Goal: Task Accomplishment & Management: Complete application form

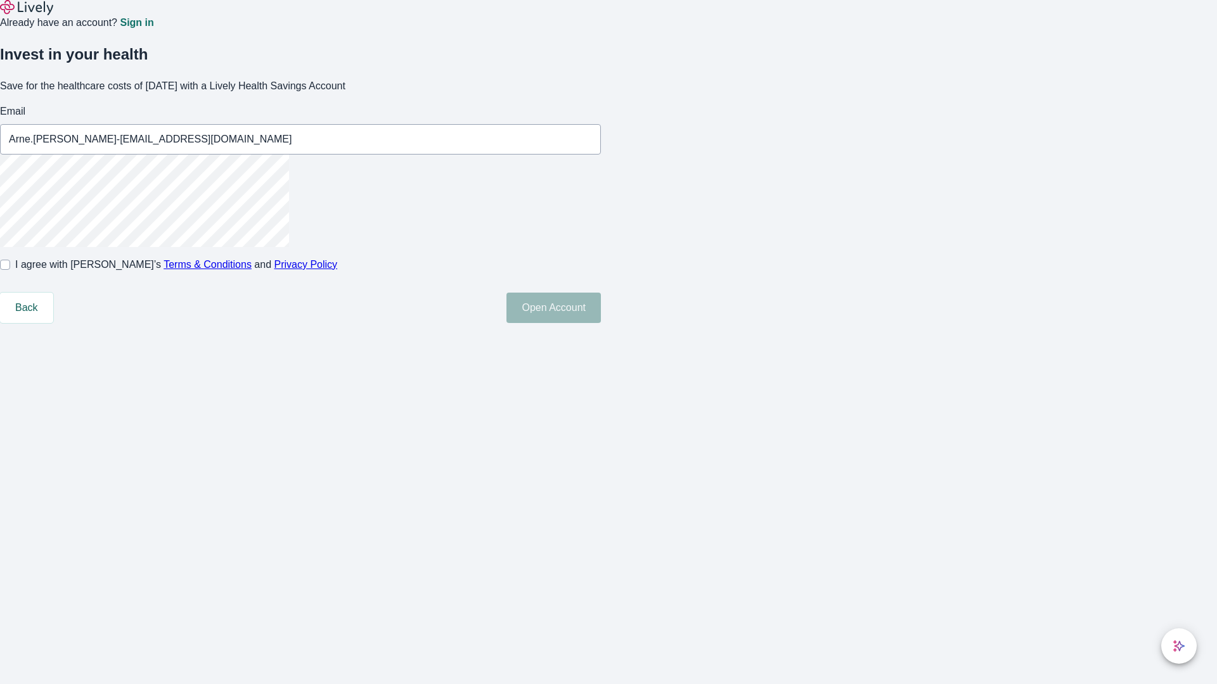
click at [10, 270] on input "I agree with Lively’s Terms & Conditions and Privacy Policy" at bounding box center [5, 265] width 10 height 10
checkbox input "true"
click at [601, 323] on button "Open Account" at bounding box center [553, 308] width 94 height 30
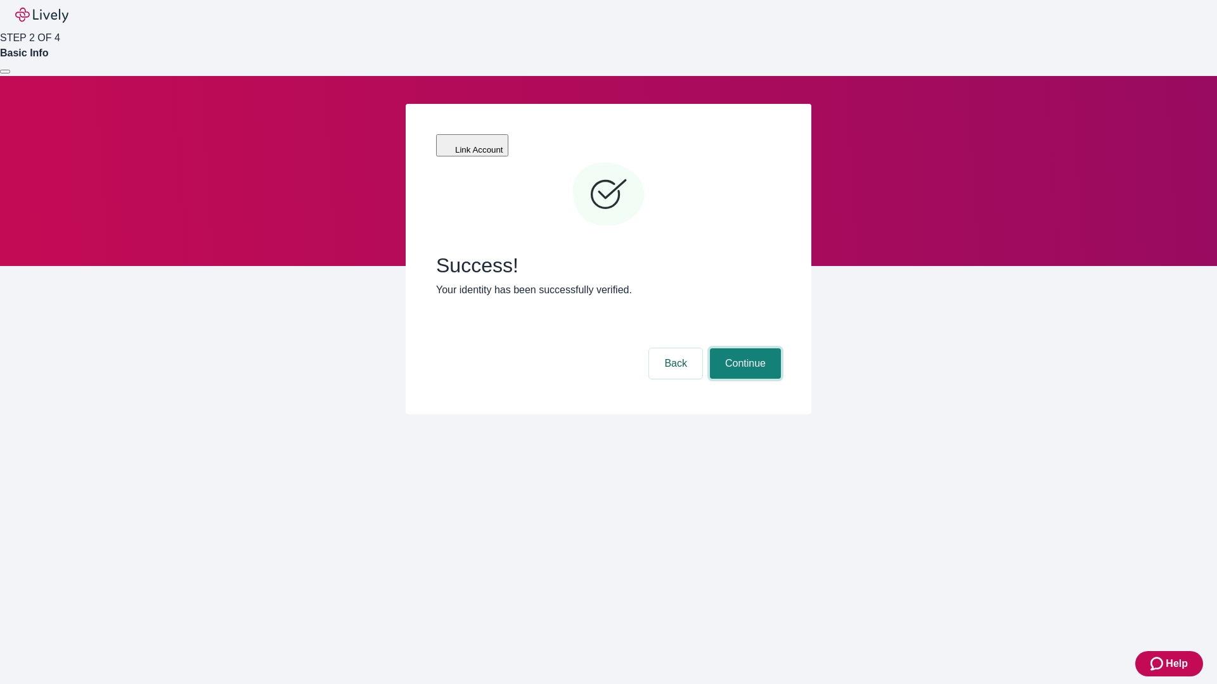
click at [743, 348] on button "Continue" at bounding box center [745, 363] width 71 height 30
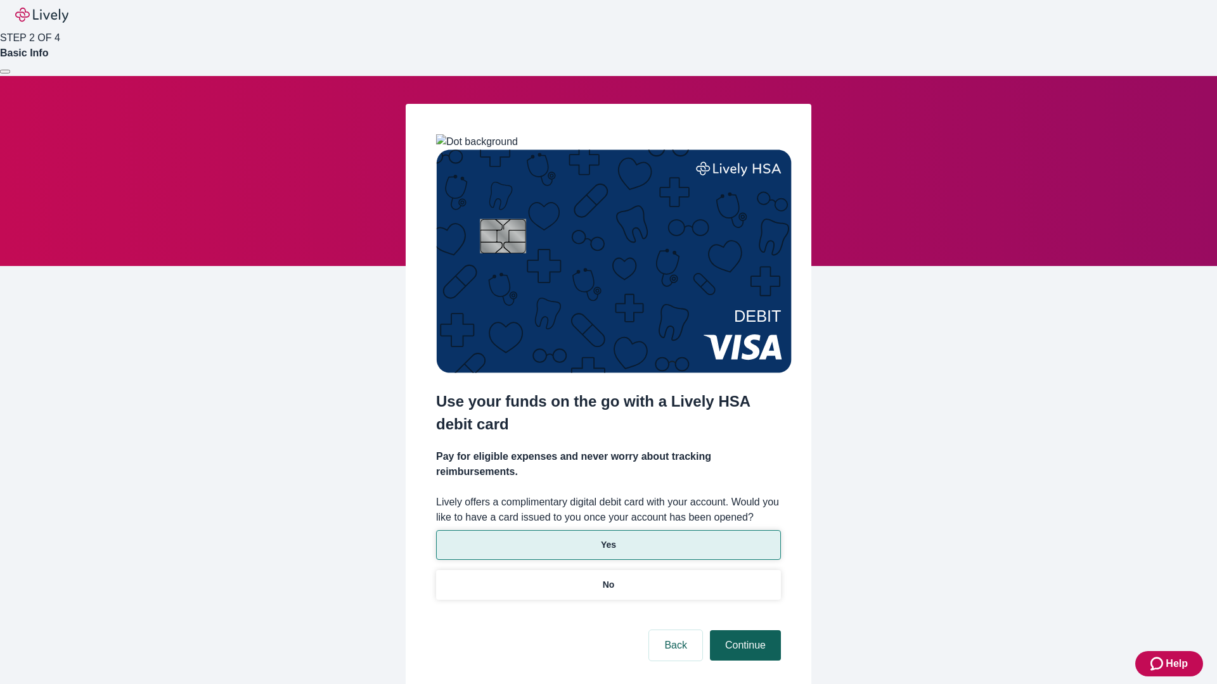
click at [608, 539] on p "Yes" at bounding box center [608, 545] width 15 height 13
click at [743, 630] on button "Continue" at bounding box center [745, 645] width 71 height 30
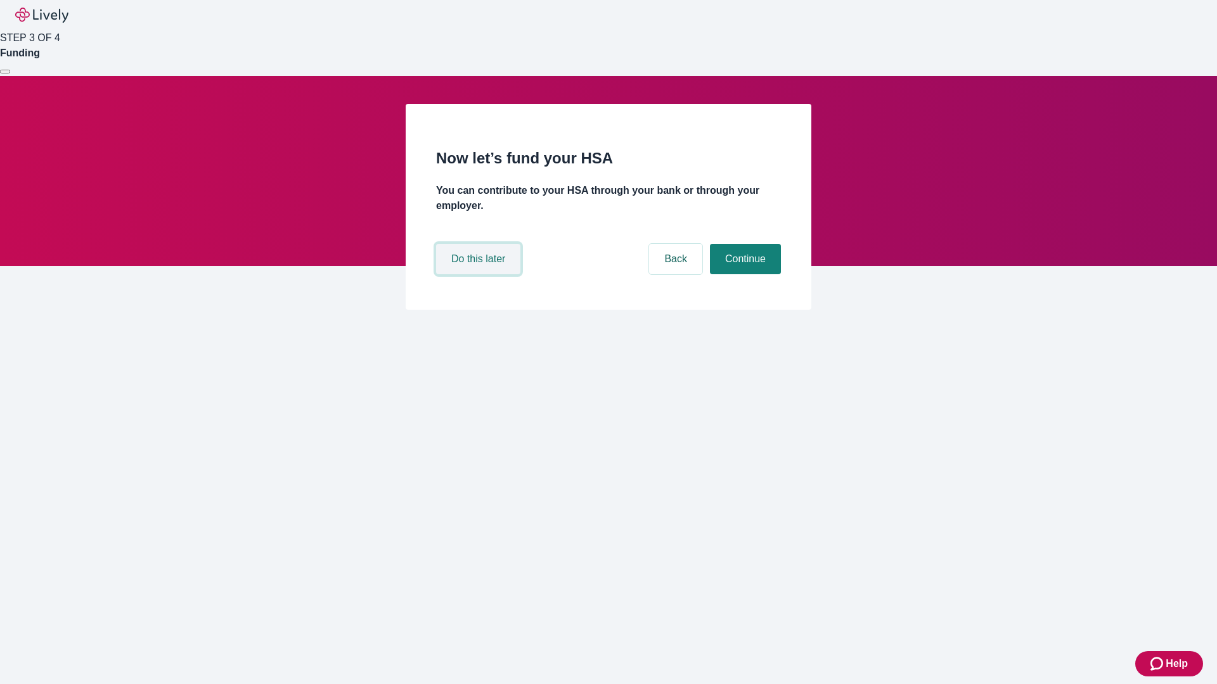
click at [480, 274] on button "Do this later" at bounding box center [478, 259] width 84 height 30
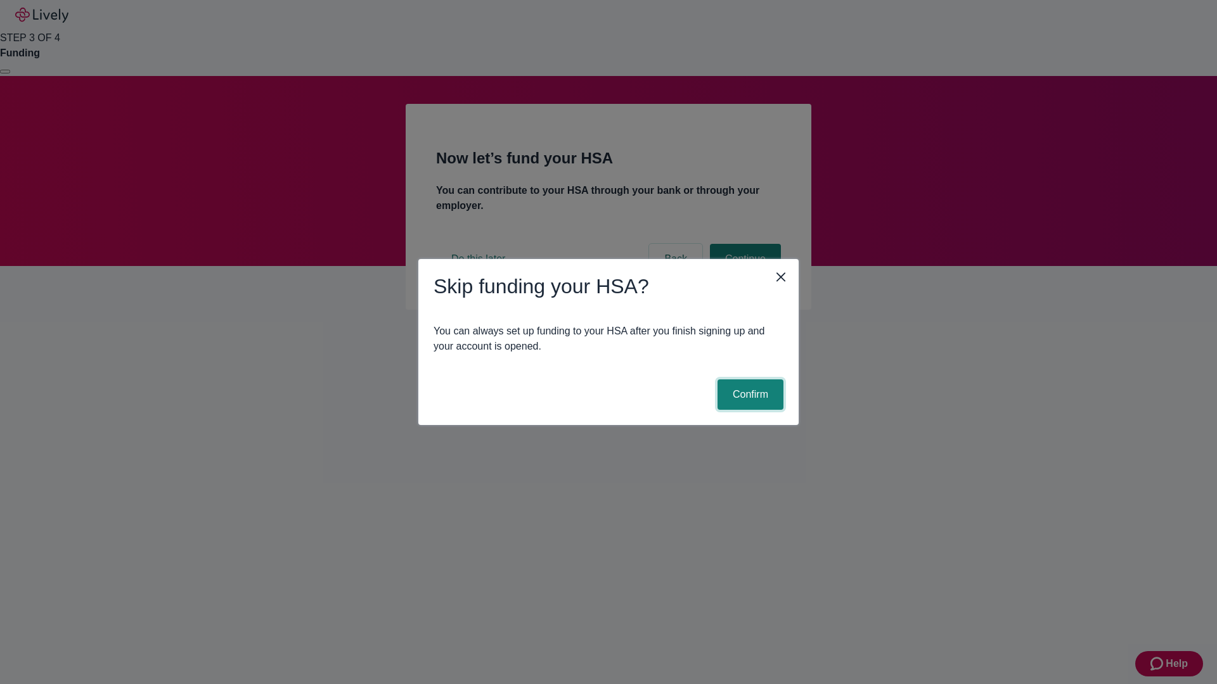
click at [748, 395] on button "Confirm" at bounding box center [750, 395] width 66 height 30
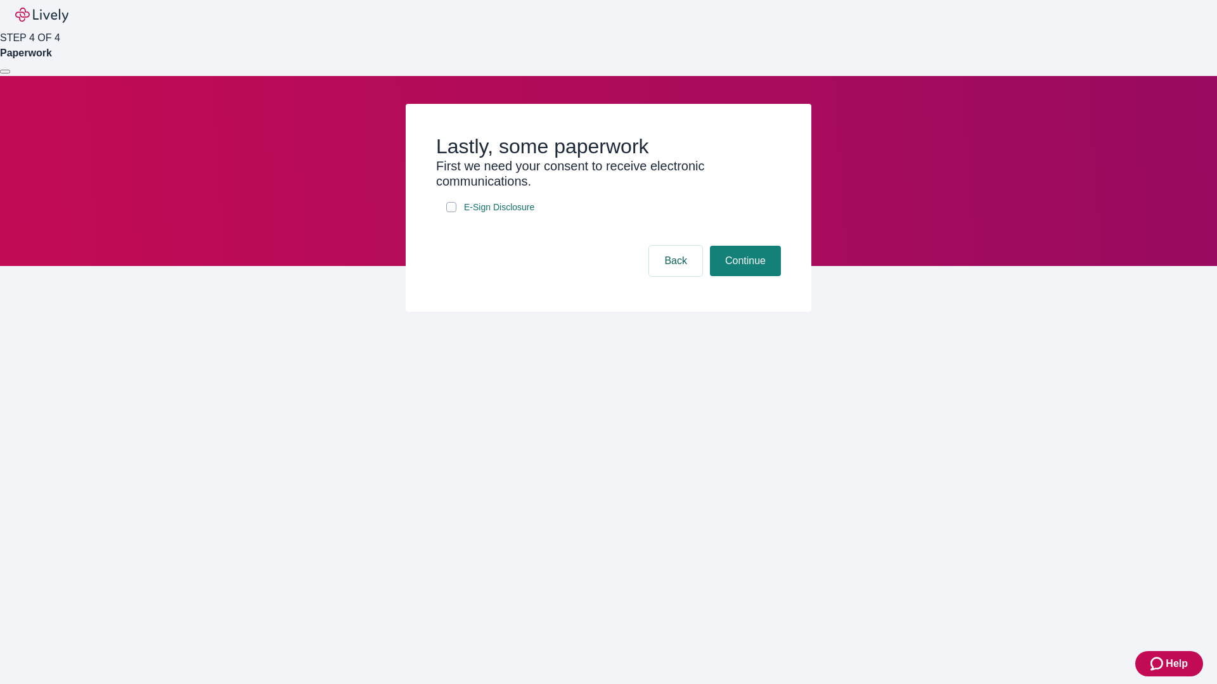
click at [451, 212] on input "E-Sign Disclosure" at bounding box center [451, 207] width 10 height 10
checkbox input "true"
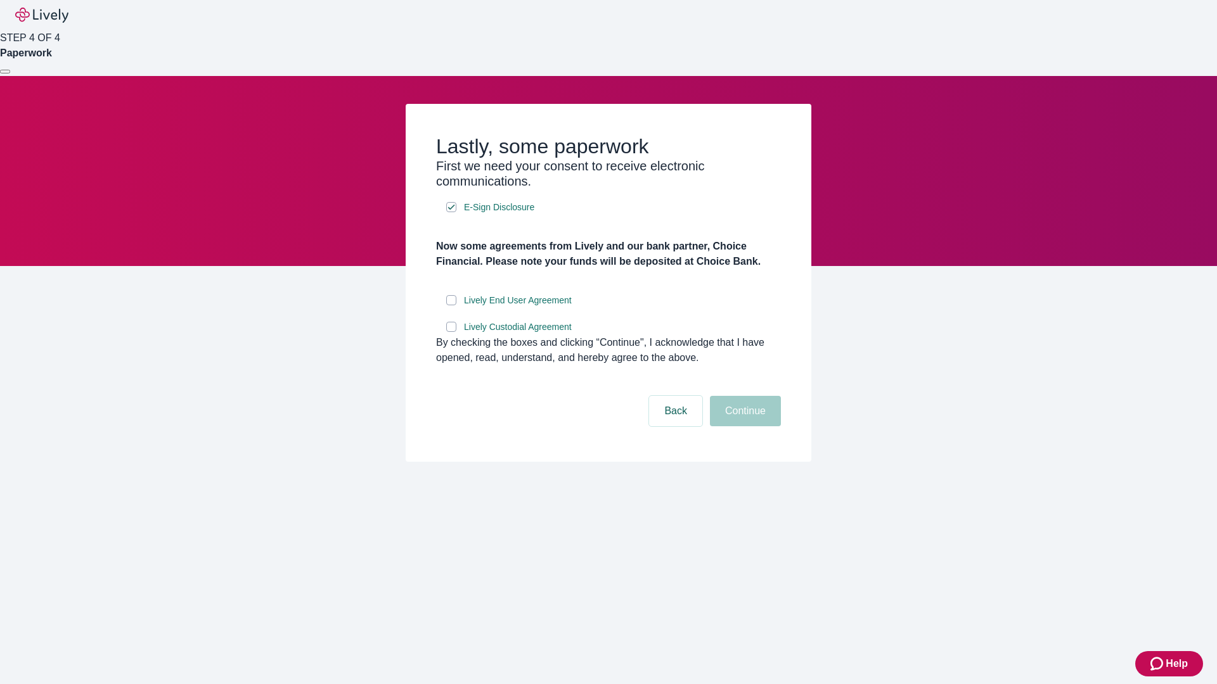
click at [451, 305] on input "Lively End User Agreement" at bounding box center [451, 300] width 10 height 10
checkbox input "true"
click at [451, 332] on input "Lively Custodial Agreement" at bounding box center [451, 327] width 10 height 10
checkbox input "true"
click at [743, 426] on button "Continue" at bounding box center [745, 411] width 71 height 30
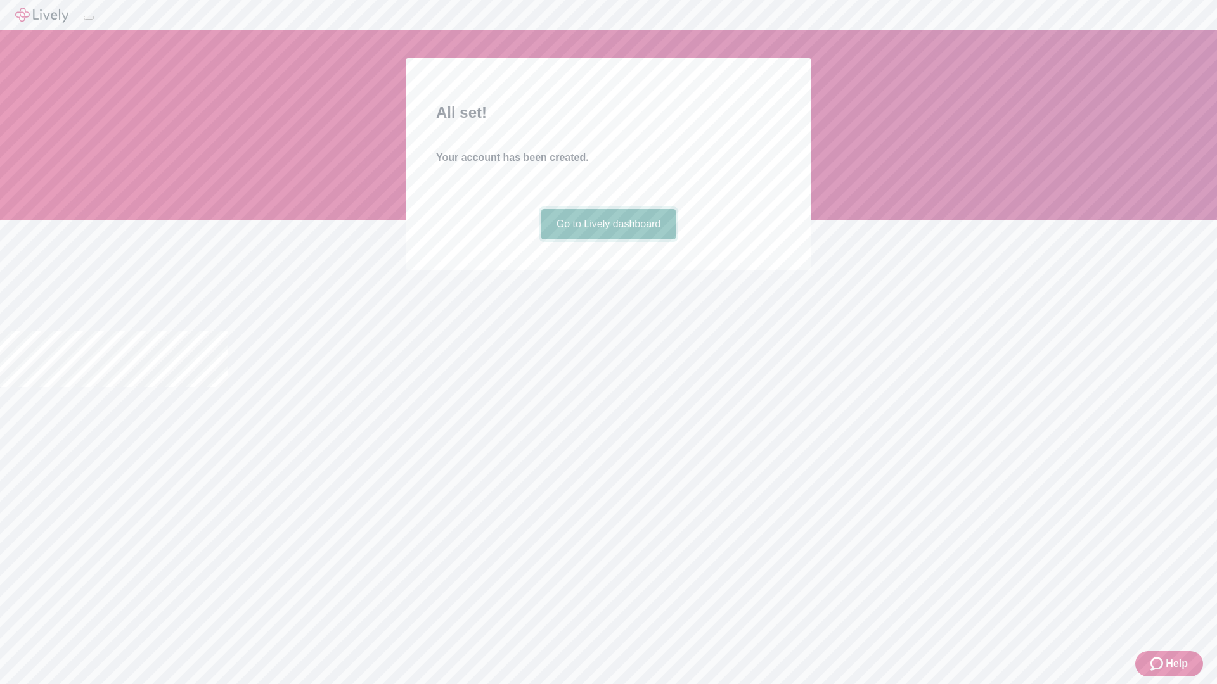
click at [608, 240] on link "Go to Lively dashboard" at bounding box center [608, 224] width 135 height 30
